Goal: Navigation & Orientation: Understand site structure

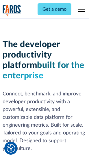
scroll to position [87, 0]
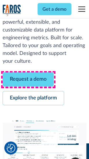
click at [28, 80] on link "Request a demo" at bounding box center [28, 79] width 51 height 14
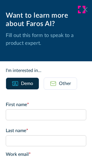
click at [83, 10] on icon at bounding box center [85, 9] width 5 height 4
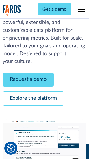
scroll to position [106, 0]
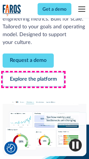
click at [33, 80] on link "Explore the platform" at bounding box center [33, 79] width 61 height 14
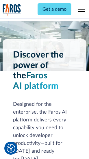
scroll to position [4394, 0]
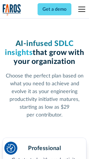
scroll to position [916, 0]
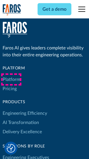
click at [11, 79] on link "Platform" at bounding box center [12, 79] width 18 height 9
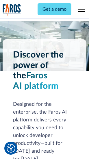
scroll to position [4579, 0]
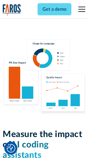
scroll to position [3602, 0]
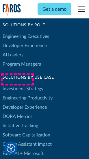
click at [17, 112] on link "DORA Metrics" at bounding box center [18, 116] width 30 height 9
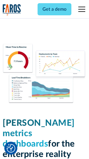
scroll to position [2555, 0]
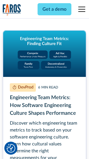
scroll to position [2626, 0]
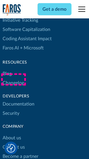
click at [13, 79] on link "Changelog" at bounding box center [13, 82] width 21 height 9
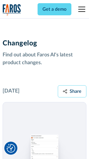
scroll to position [7072, 0]
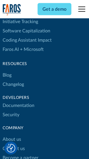
click at [12, 135] on link "About us" at bounding box center [12, 139] width 18 height 9
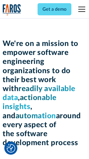
scroll to position [1996, 0]
